Goal: Information Seeking & Learning: Learn about a topic

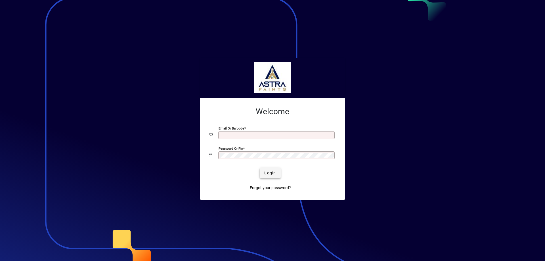
type input "**********"
click at [272, 174] on span "Login" at bounding box center [270, 173] width 12 height 6
